Goal: Information Seeking & Learning: Learn about a topic

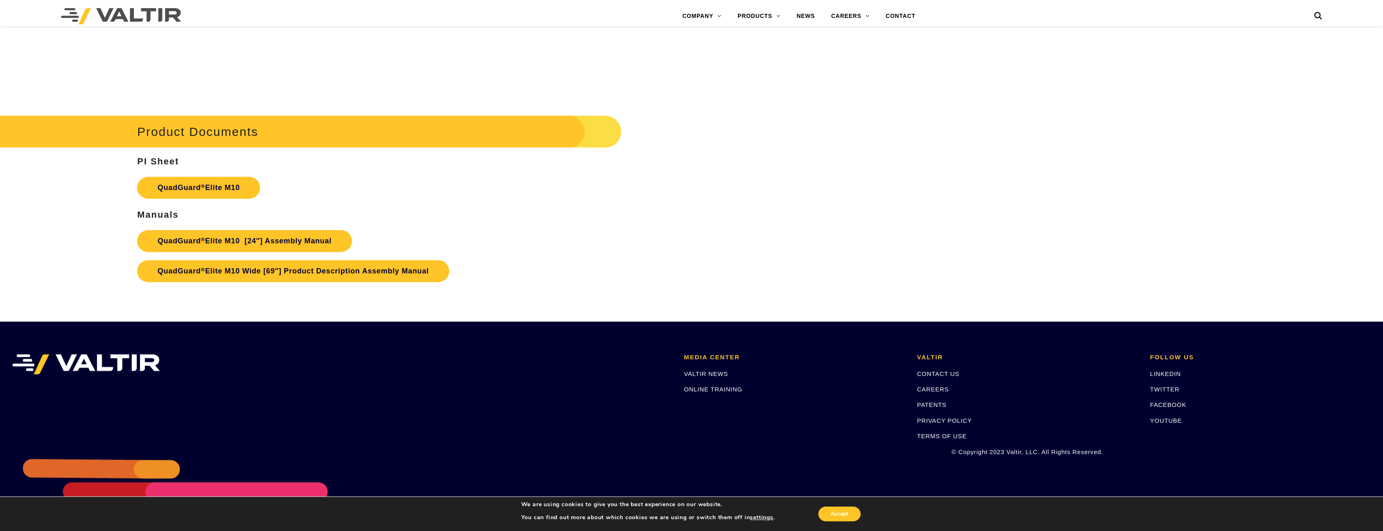
scroll to position [5520, 0]
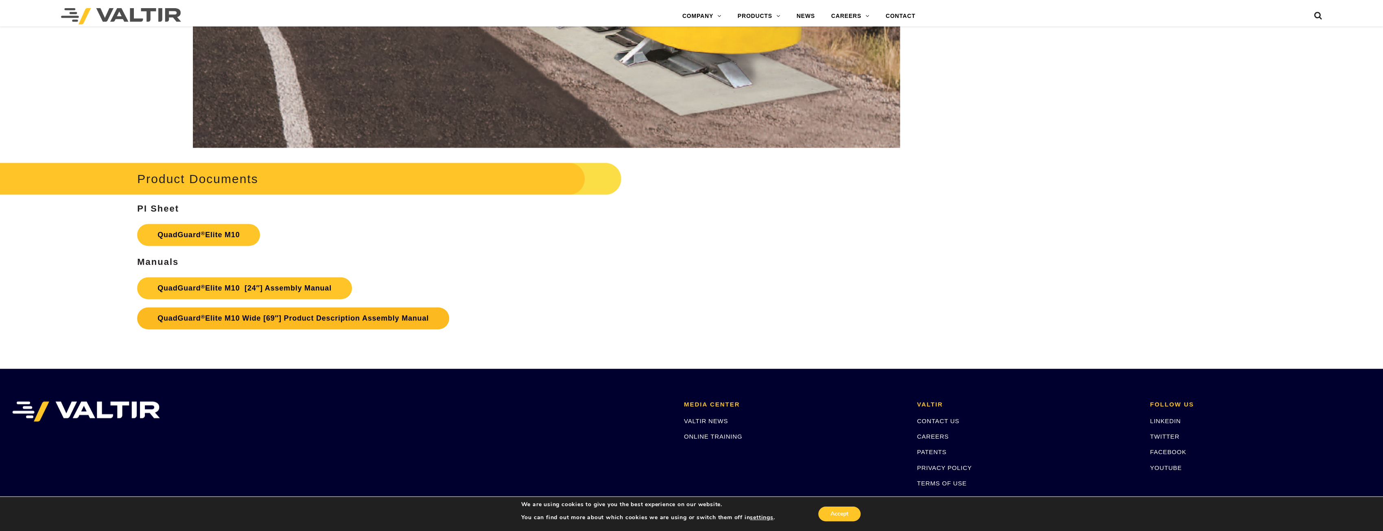
click at [261, 317] on link "QuadGuard ® Elite M10 Wide [69″] Product Description Assembly Manual" at bounding box center [293, 318] width 312 height 22
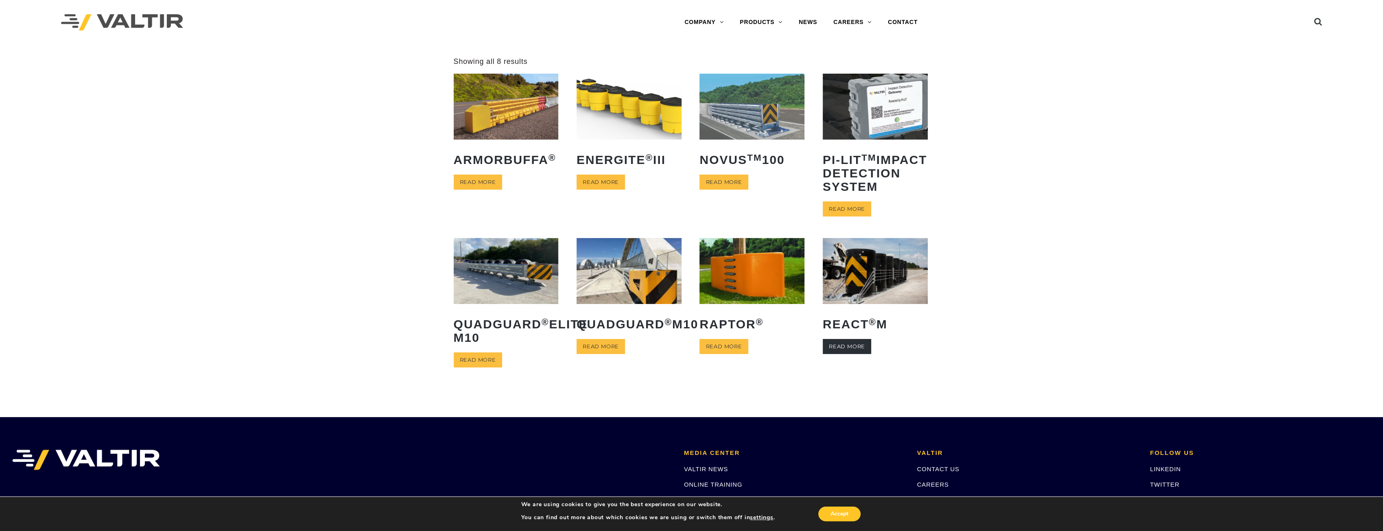
click at [854, 354] on link "Read more" at bounding box center [847, 346] width 48 height 15
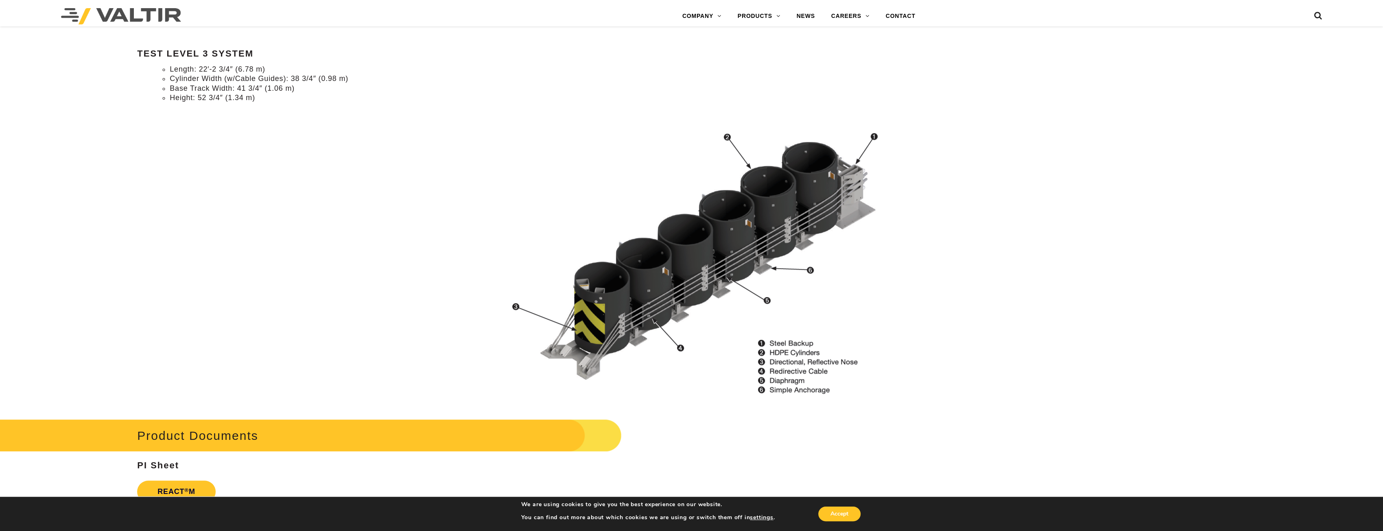
scroll to position [895, 0]
